Goal: Entertainment & Leisure: Consume media (video, audio)

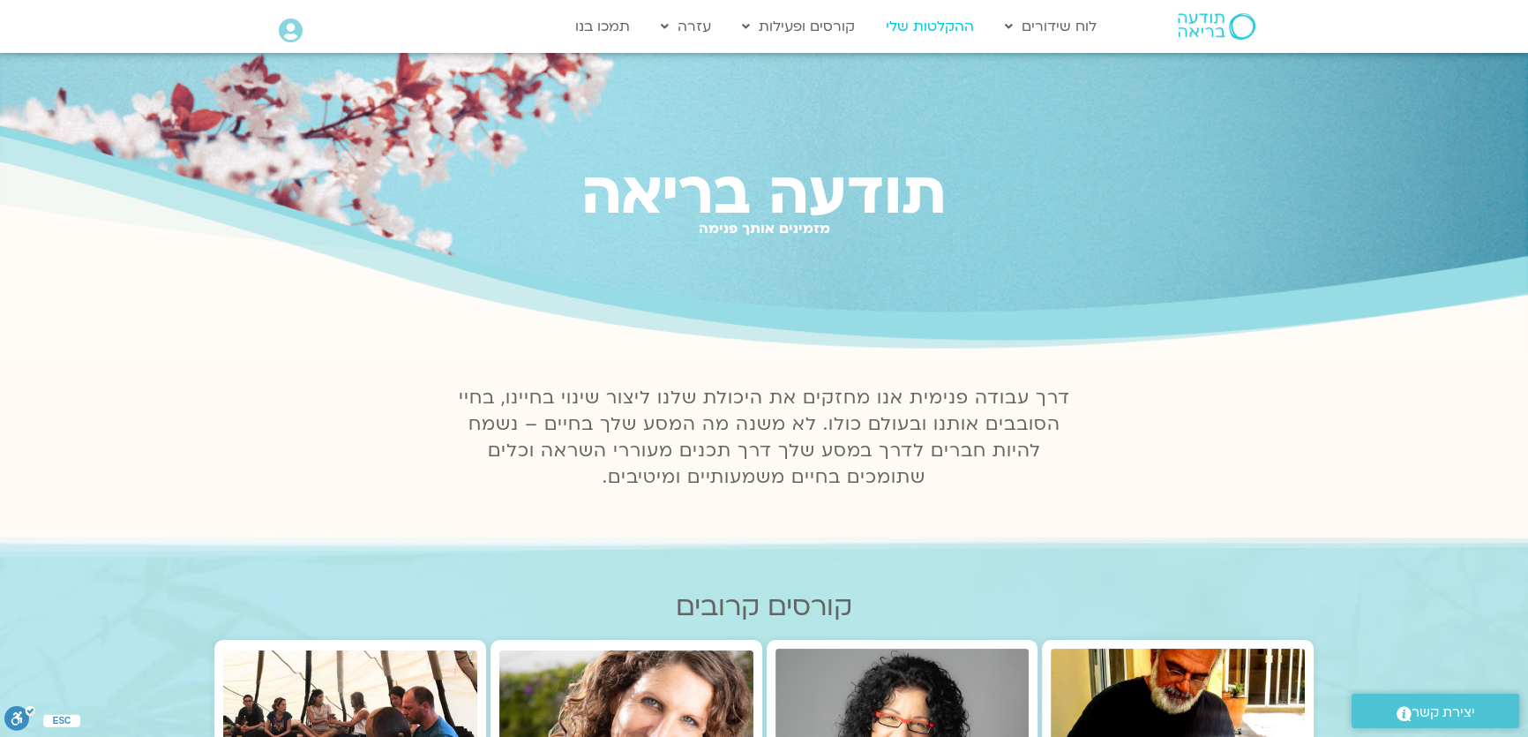
click at [941, 25] on link "ההקלטות שלי" at bounding box center [930, 27] width 106 height 34
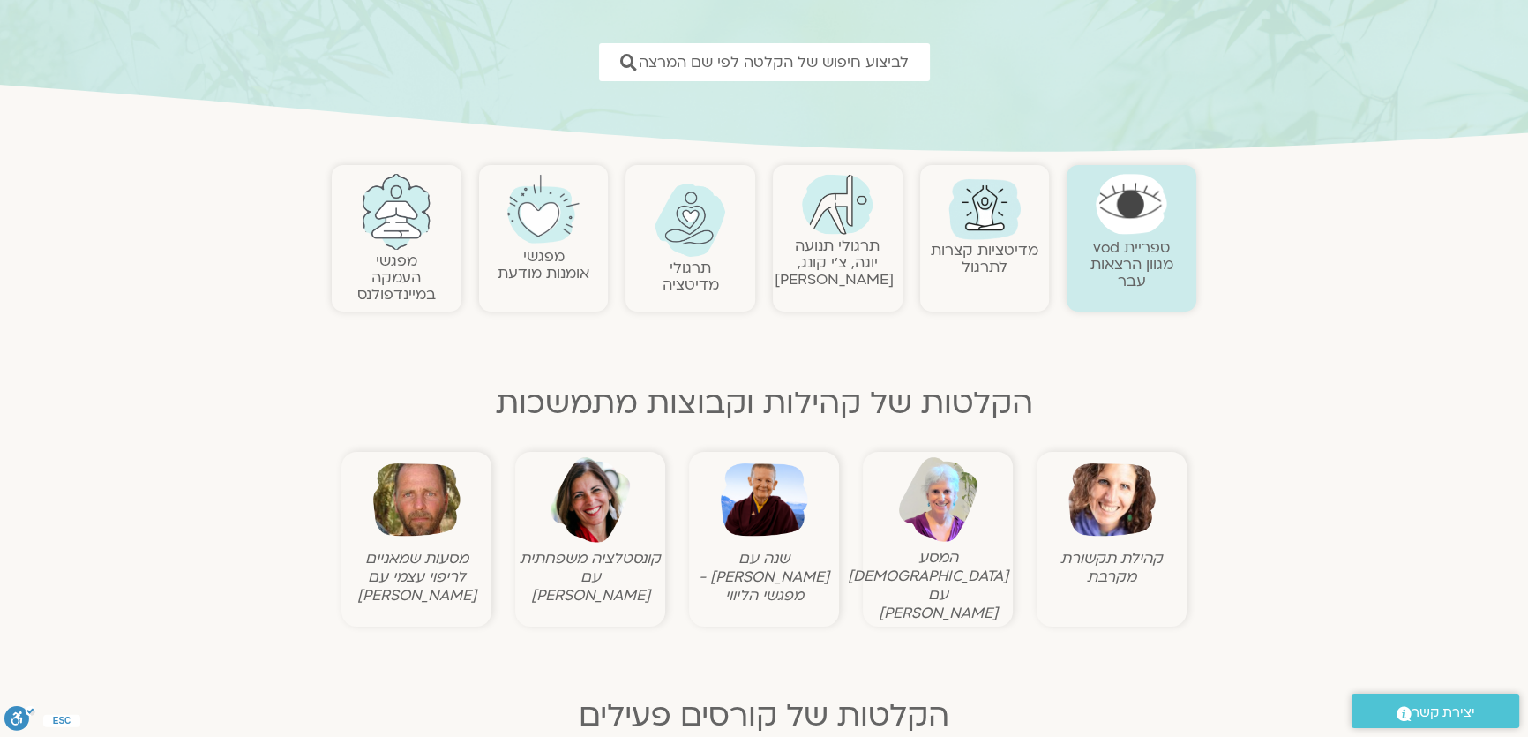
scroll to position [240, 0]
click at [1103, 517] on img at bounding box center [1111, 497] width 87 height 87
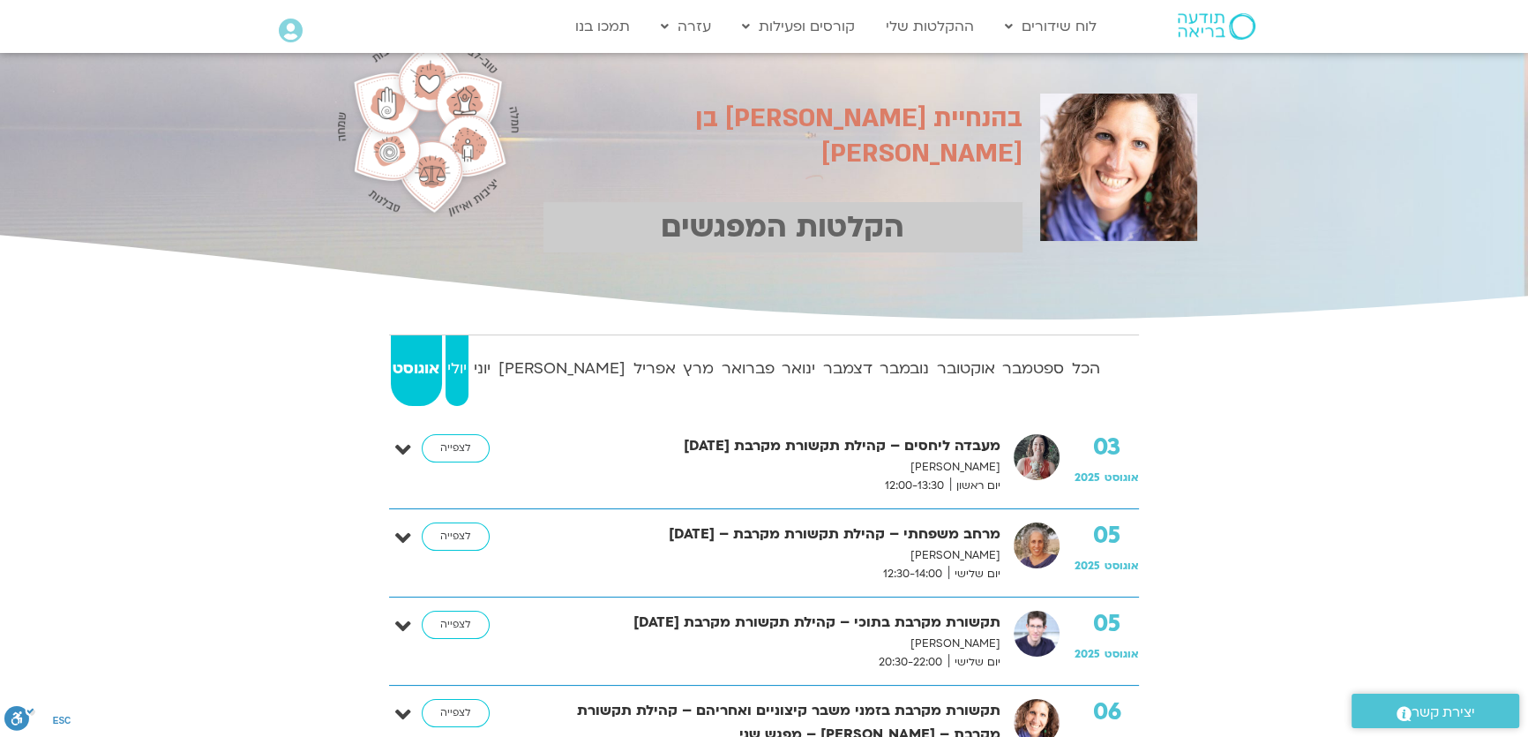
scroll to position [79, 0]
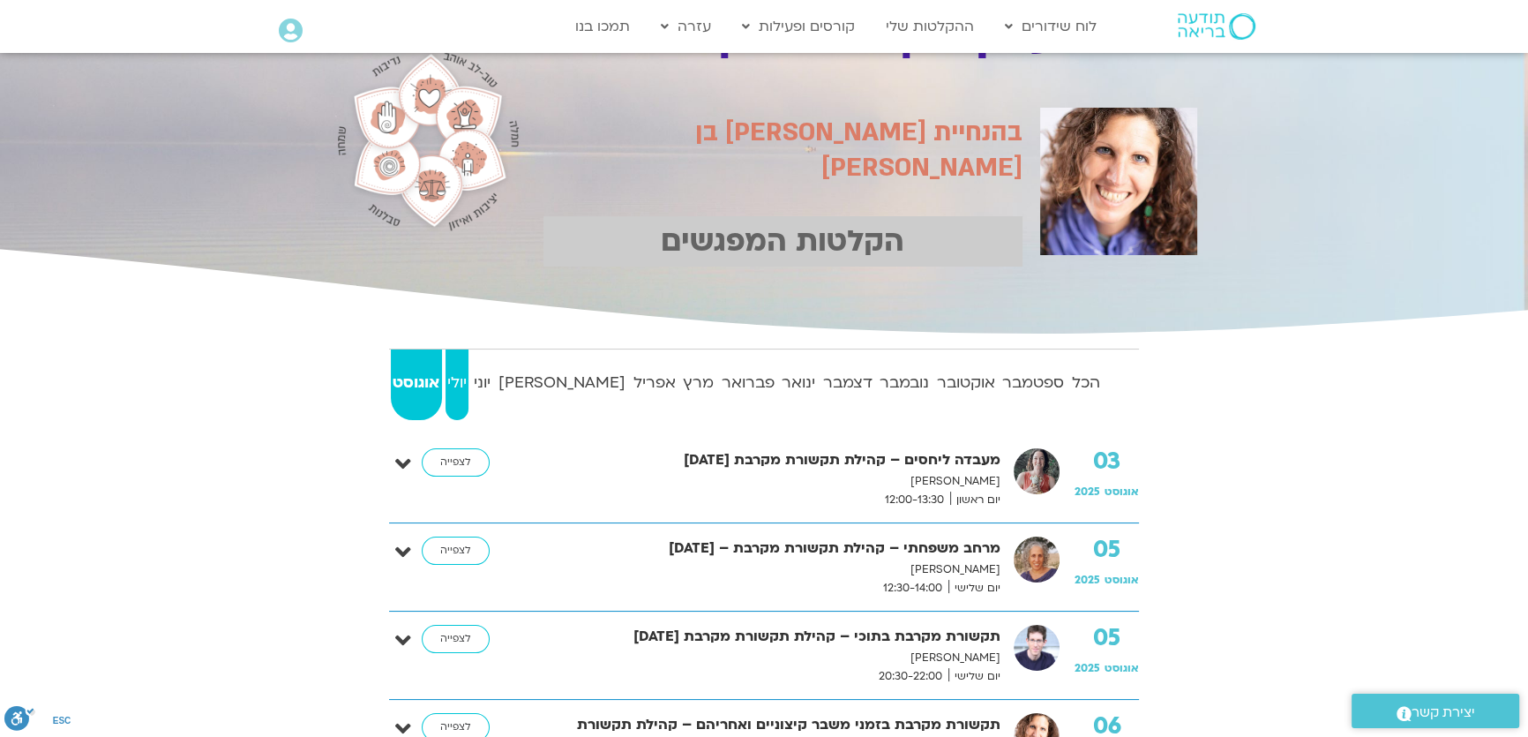
click at [469, 387] on strong "יולי" at bounding box center [457, 383] width 24 height 26
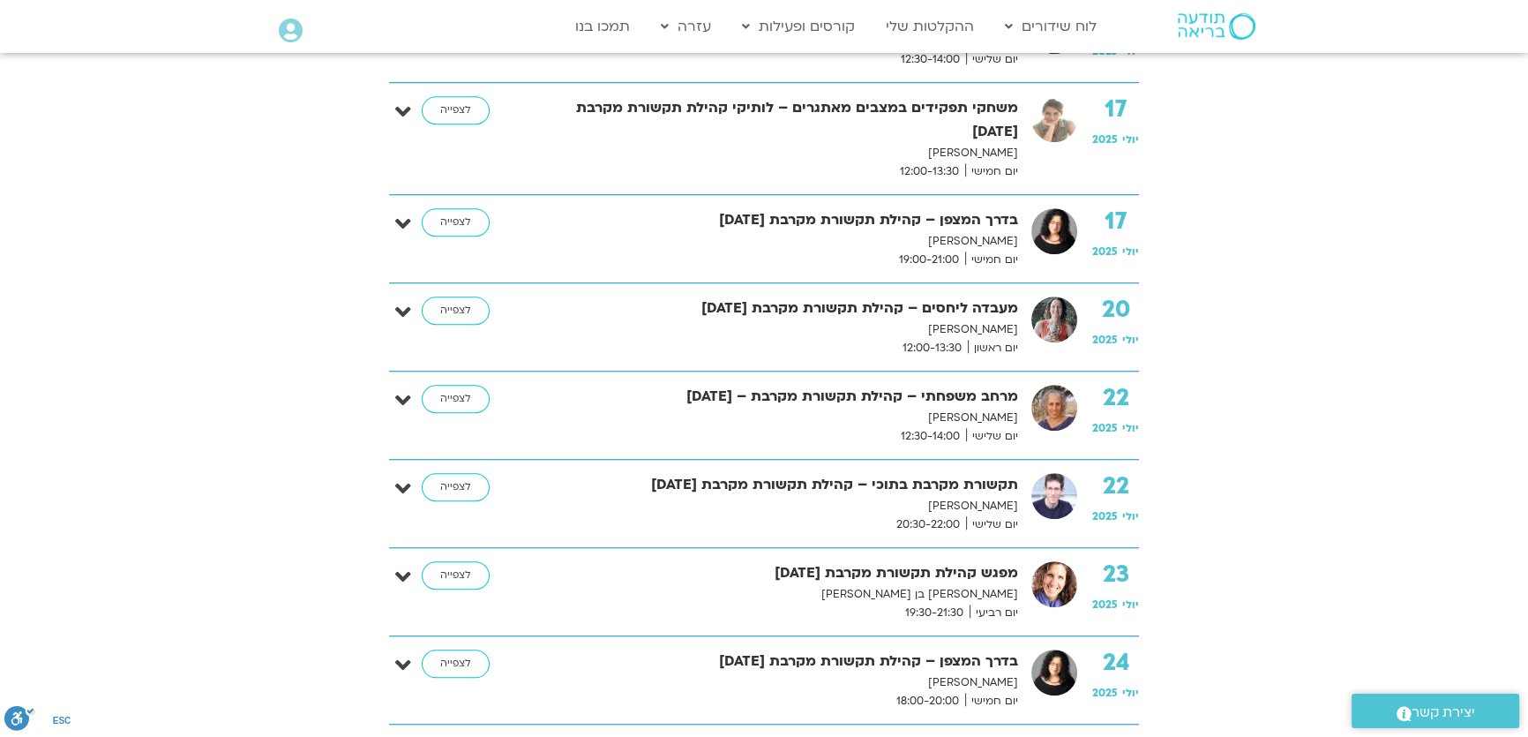
scroll to position [1604, 0]
click at [1046, 503] on img at bounding box center [1054, 494] width 46 height 46
click at [448, 485] on link "לצפייה" at bounding box center [456, 485] width 68 height 28
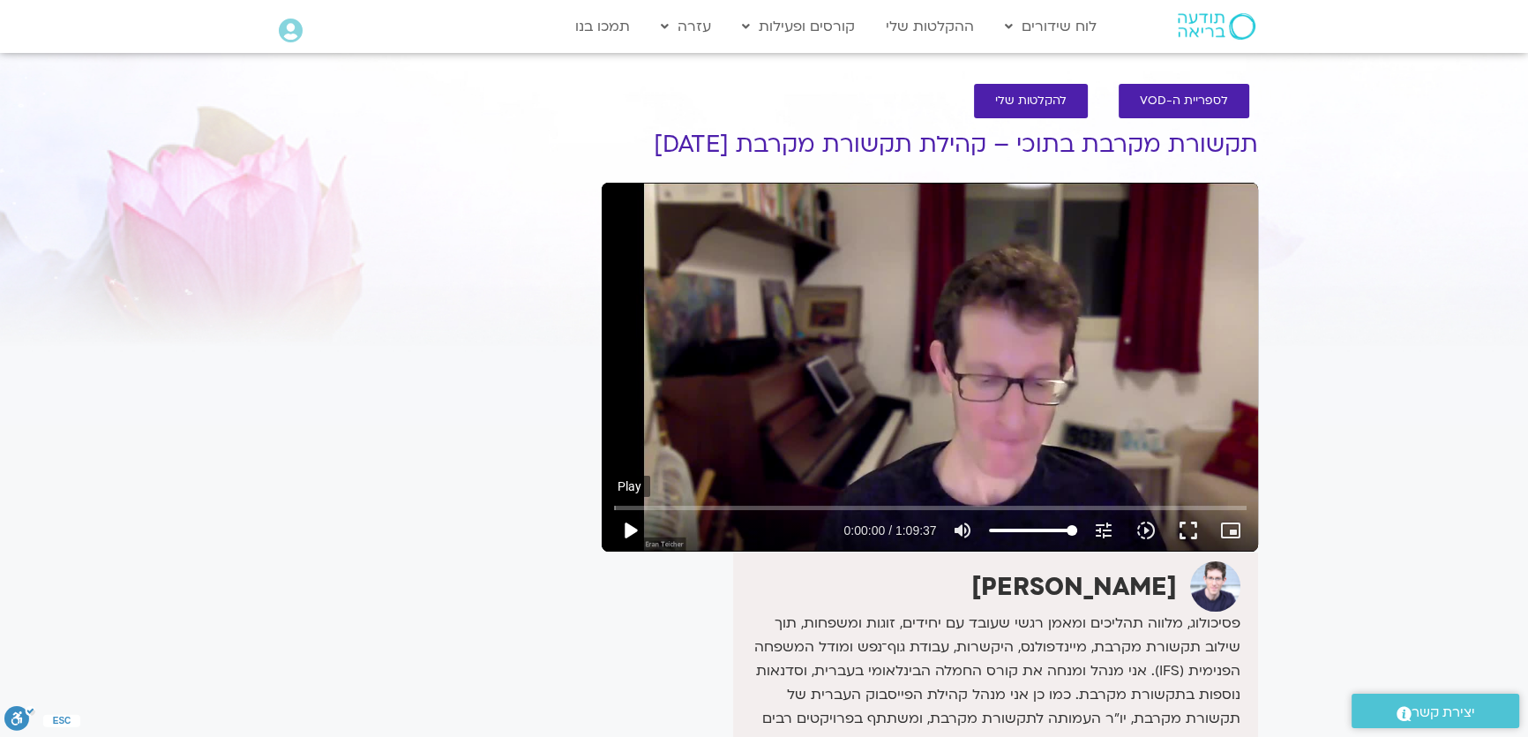
click at [635, 535] on button "play_arrow" at bounding box center [630, 530] width 42 height 42
type input "6.213391"
click at [1228, 527] on icon "picture_in_picture_alt" at bounding box center [1230, 530] width 21 height 21
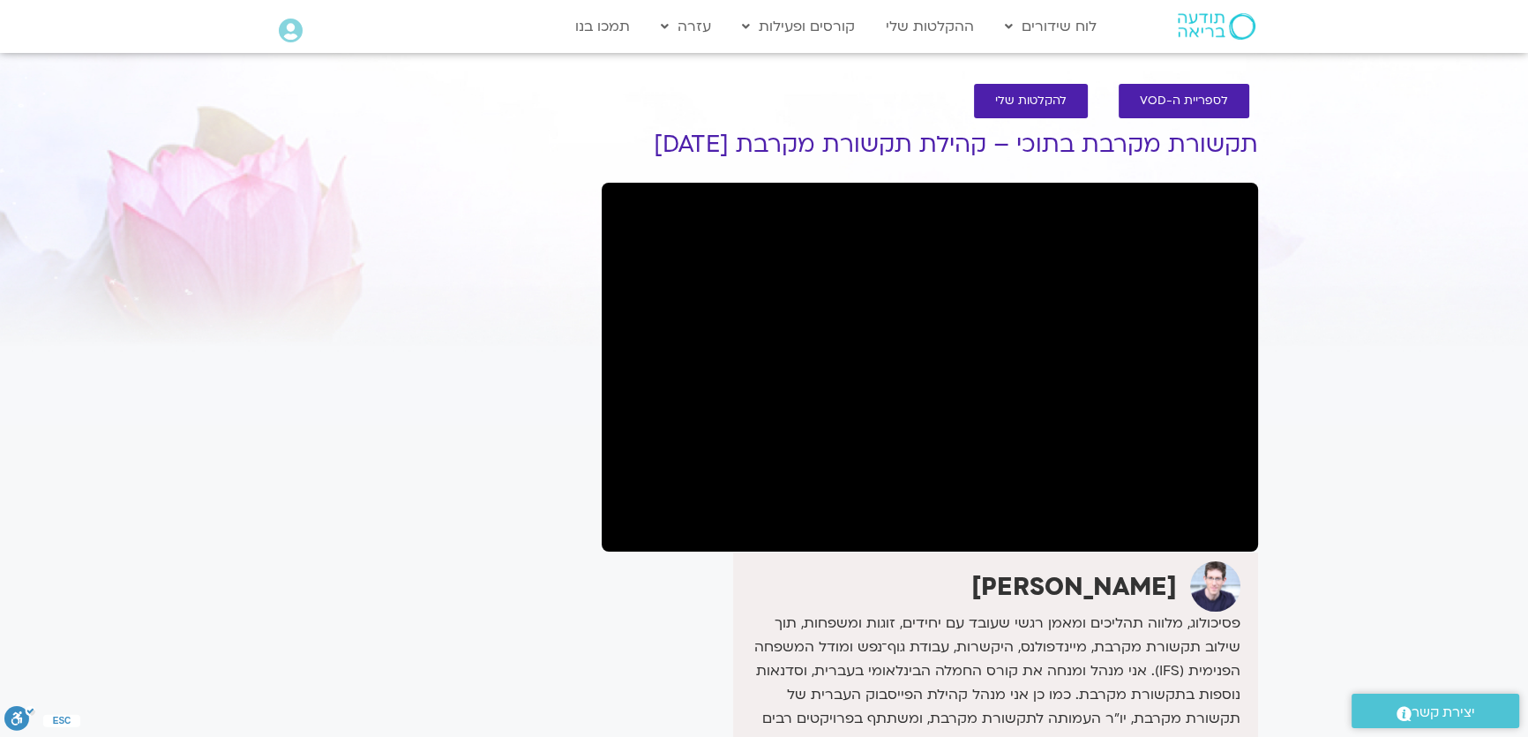
click at [738, 500] on div at bounding box center [930, 367] width 656 height 369
click at [629, 584] on div "ערן טייכר אתר האינטרנט שלי: eranteicher.info 0548085450" at bounding box center [930, 705] width 656 height 306
drag, startPoint x: 662, startPoint y: 416, endPoint x: 662, endPoint y: 427, distance: 10.6
click at [662, 427] on div at bounding box center [930, 367] width 656 height 369
click at [729, 328] on div at bounding box center [930, 367] width 656 height 369
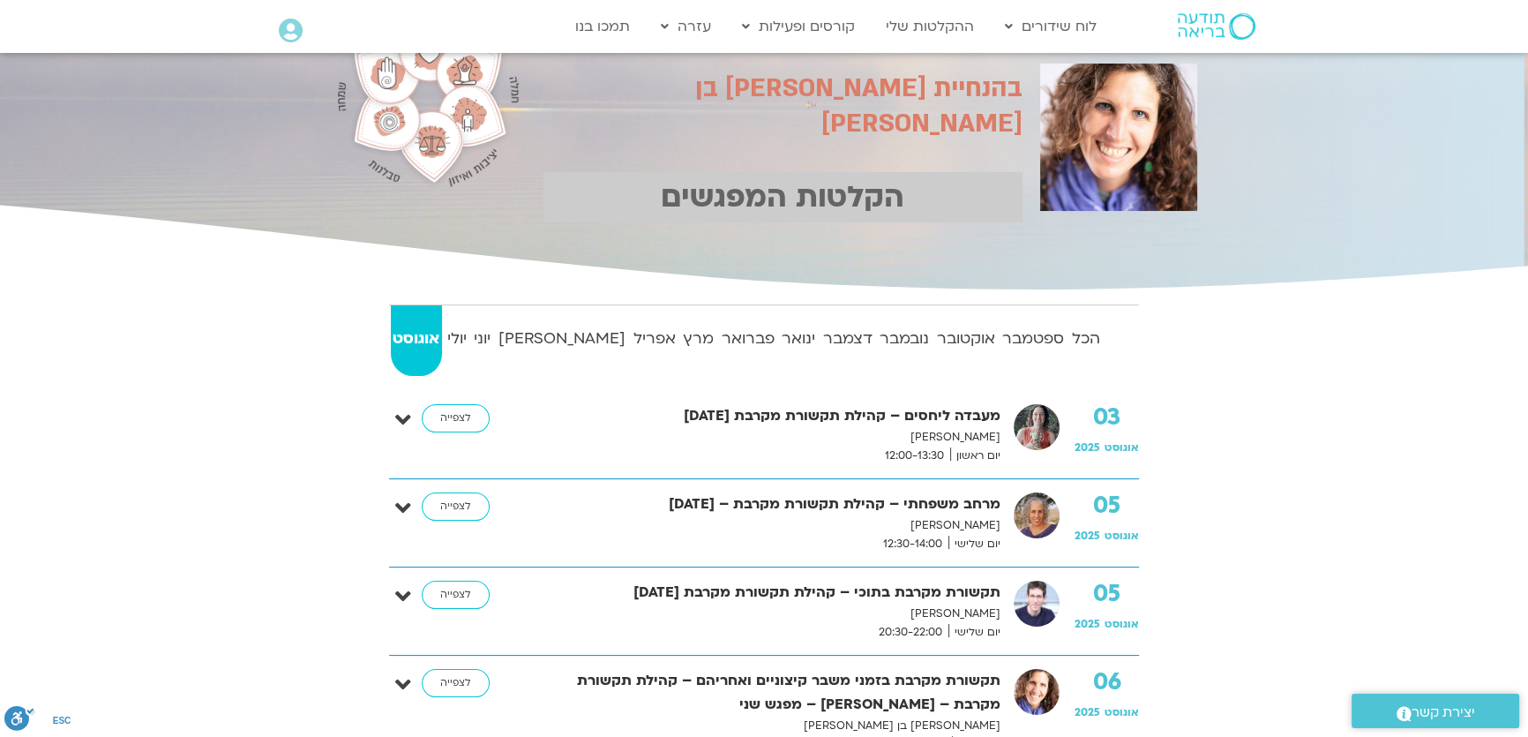
scroll to position [123, 0]
click at [469, 334] on strong "יולי" at bounding box center [457, 339] width 24 height 26
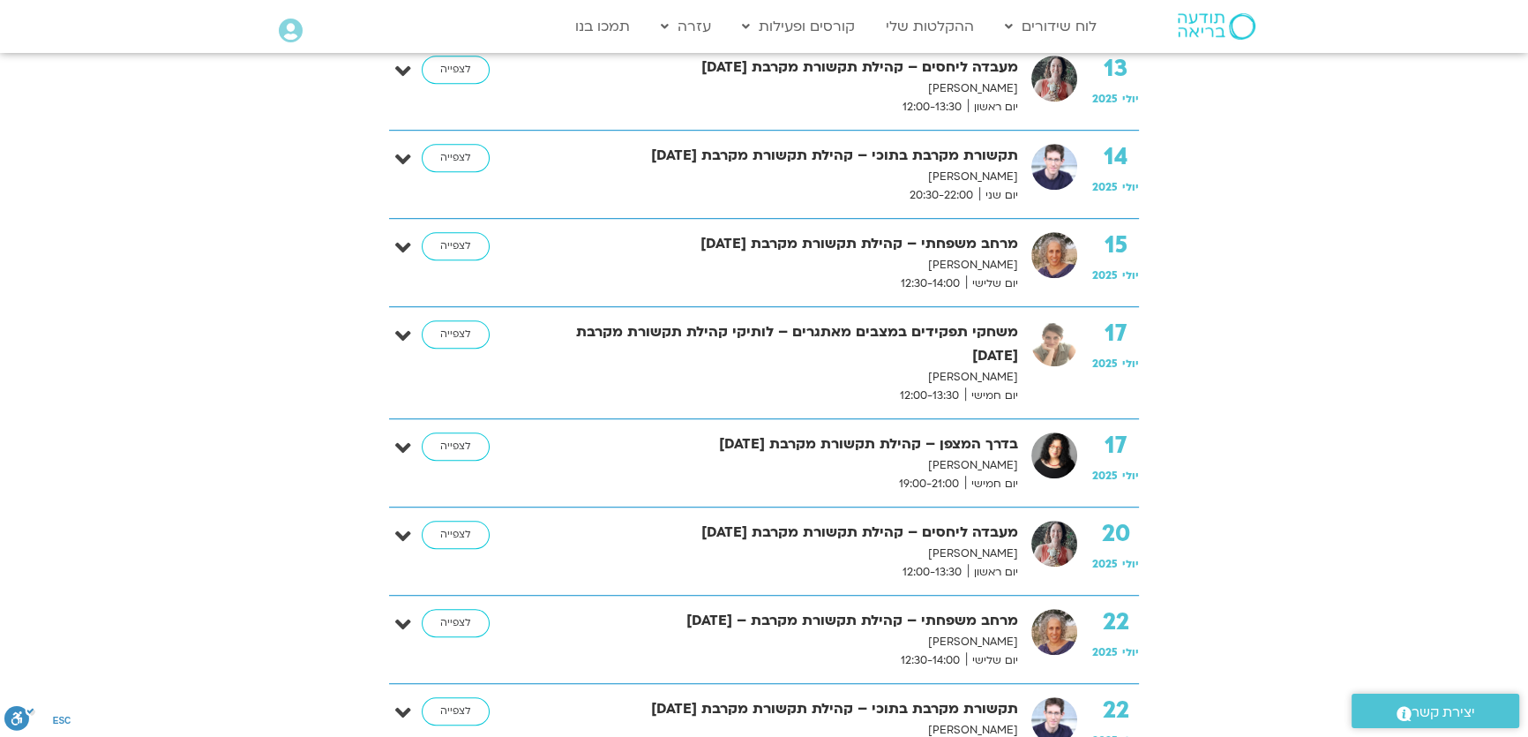
scroll to position [1485, 0]
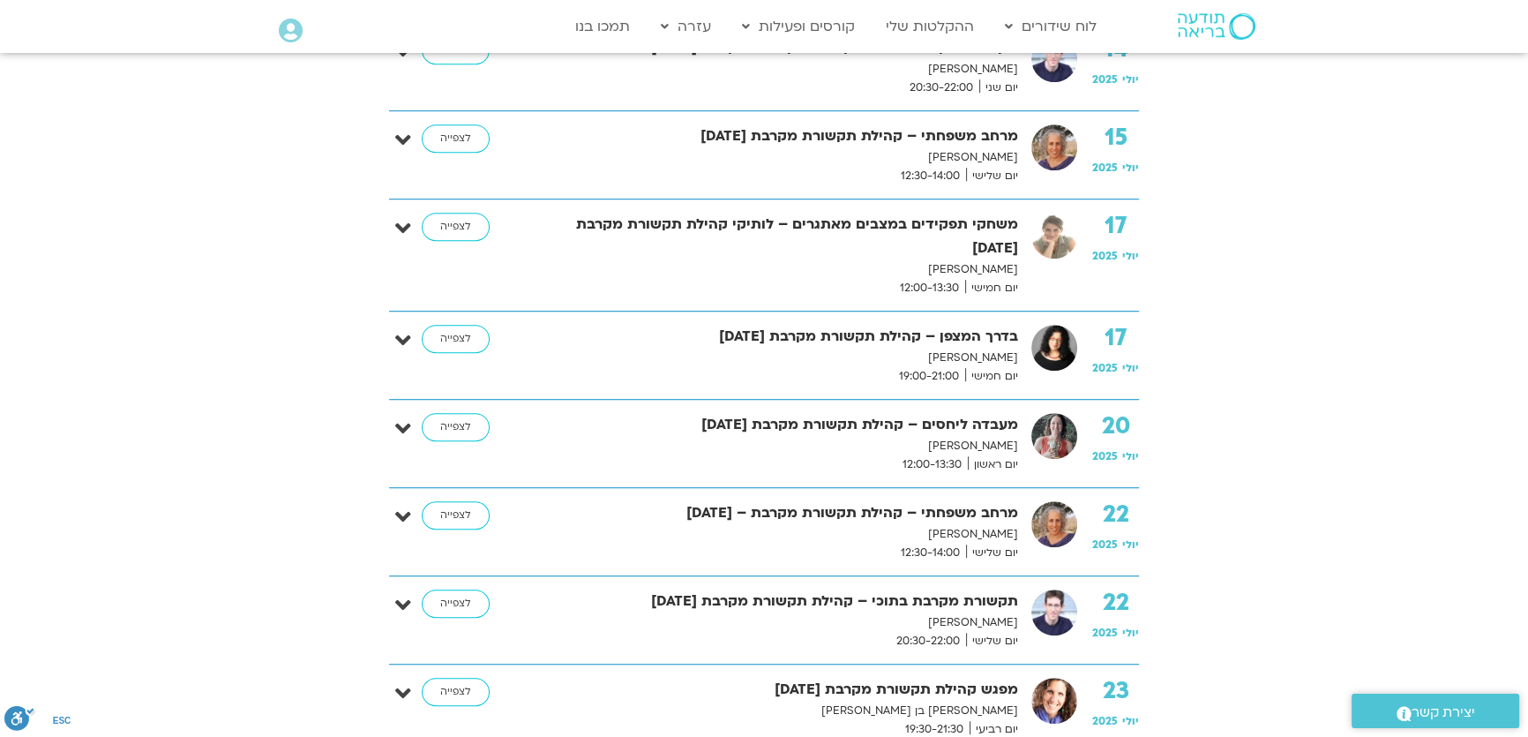
click at [1057, 616] on img at bounding box center [1054, 612] width 46 height 46
click at [445, 600] on link "לצפייה" at bounding box center [456, 603] width 68 height 28
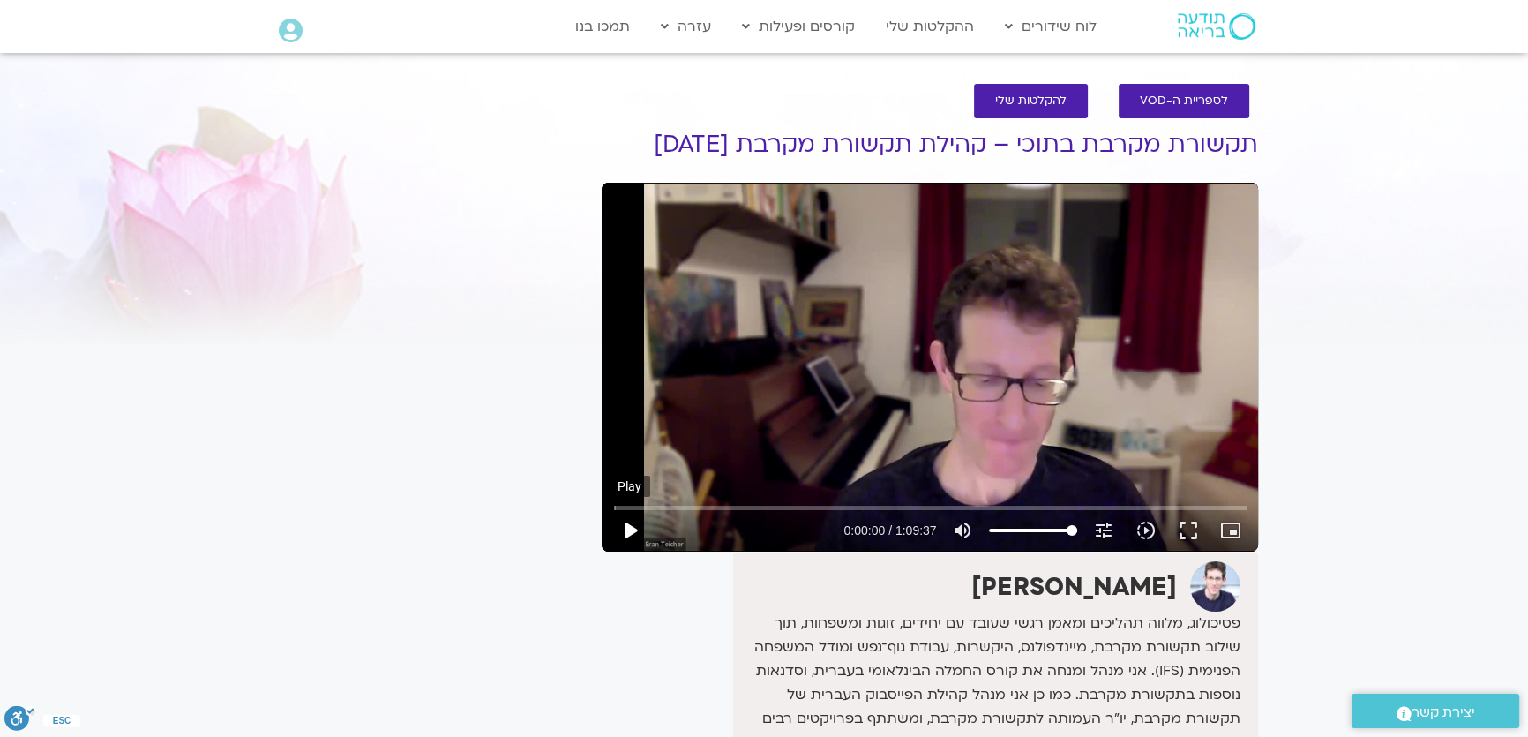
click at [626, 536] on button "play_arrow" at bounding box center [630, 530] width 42 height 42
click at [1188, 532] on button "fullscreen" at bounding box center [1188, 530] width 42 height 42
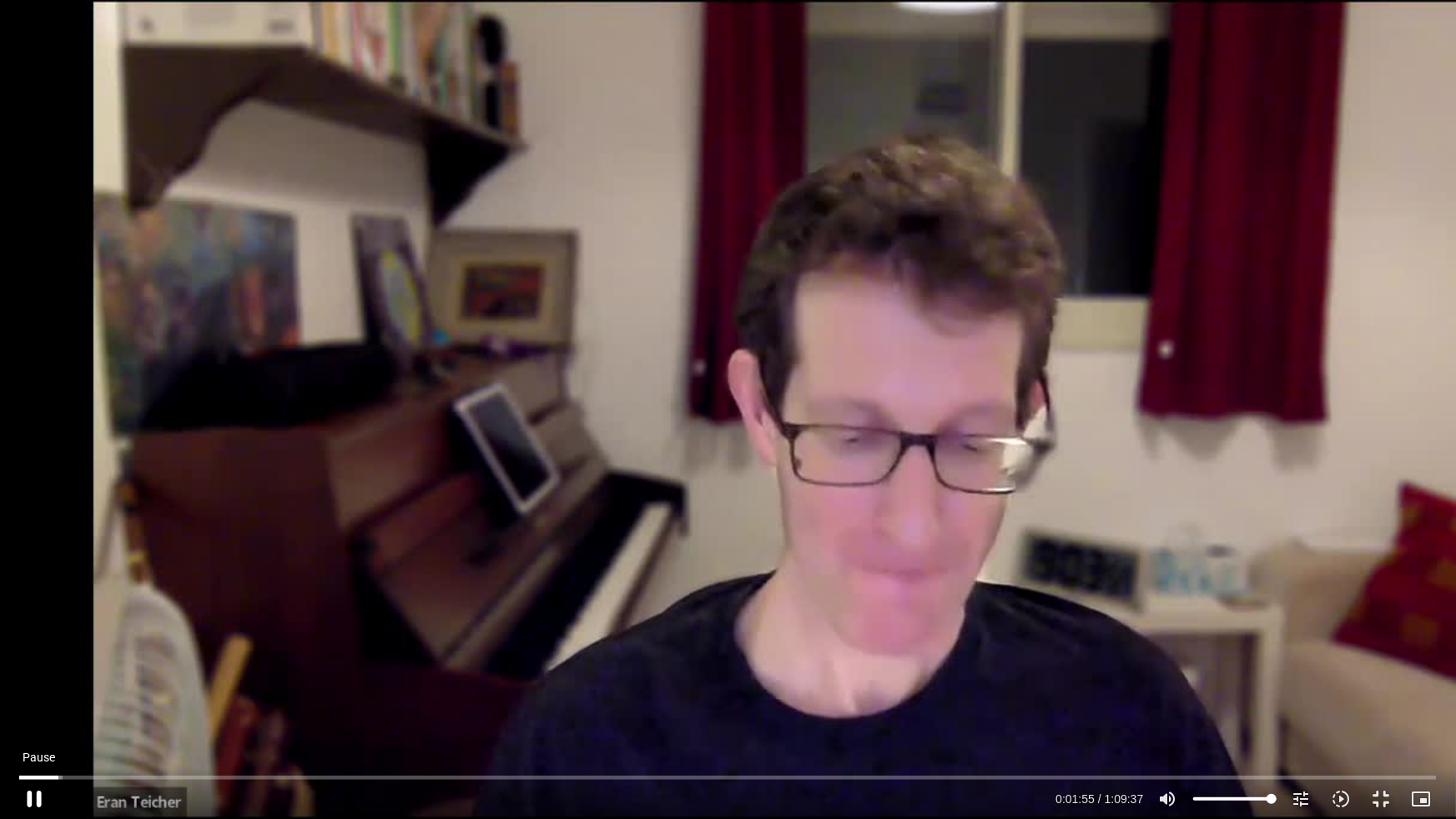
click at [26, 696] on button "pause" at bounding box center [34, 799] width 40 height 40
click at [26, 696] on button "play_arrow" at bounding box center [34, 799] width 40 height 40
click at [31, 696] on button "pause" at bounding box center [34, 799] width 40 height 40
click at [33, 696] on button "play_arrow" at bounding box center [34, 799] width 40 height 40
drag, startPoint x: 80, startPoint y: 484, endPoint x: 88, endPoint y: 181, distance: 303.1
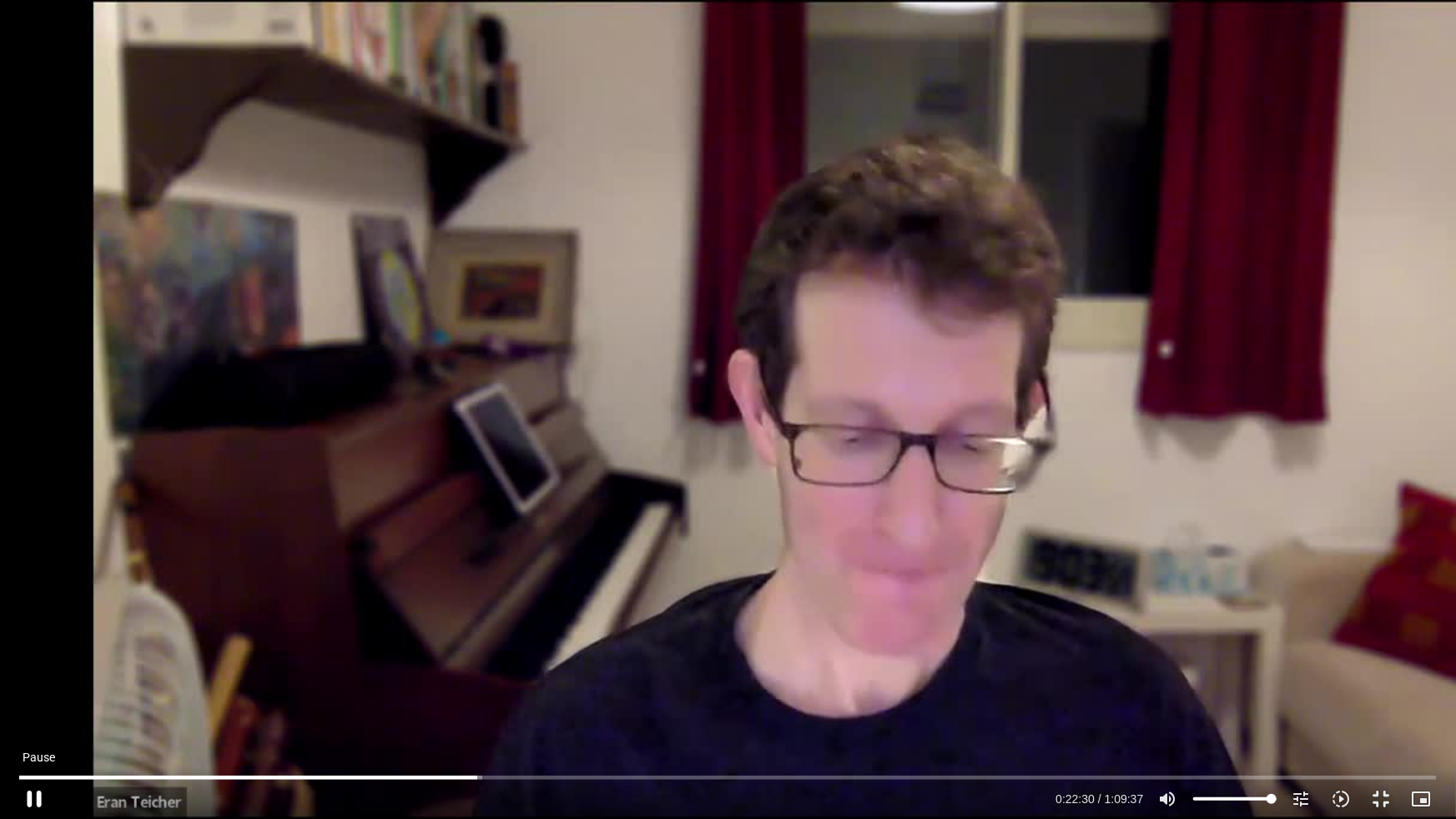
click at [36, 696] on button "pause" at bounding box center [34, 799] width 40 height 40
type input "1350.826436"
click at [1429, 696] on icon "picture_in_picture_alt" at bounding box center [1421, 798] width 20 height 20
